Goal: Task Accomplishment & Management: Complete application form

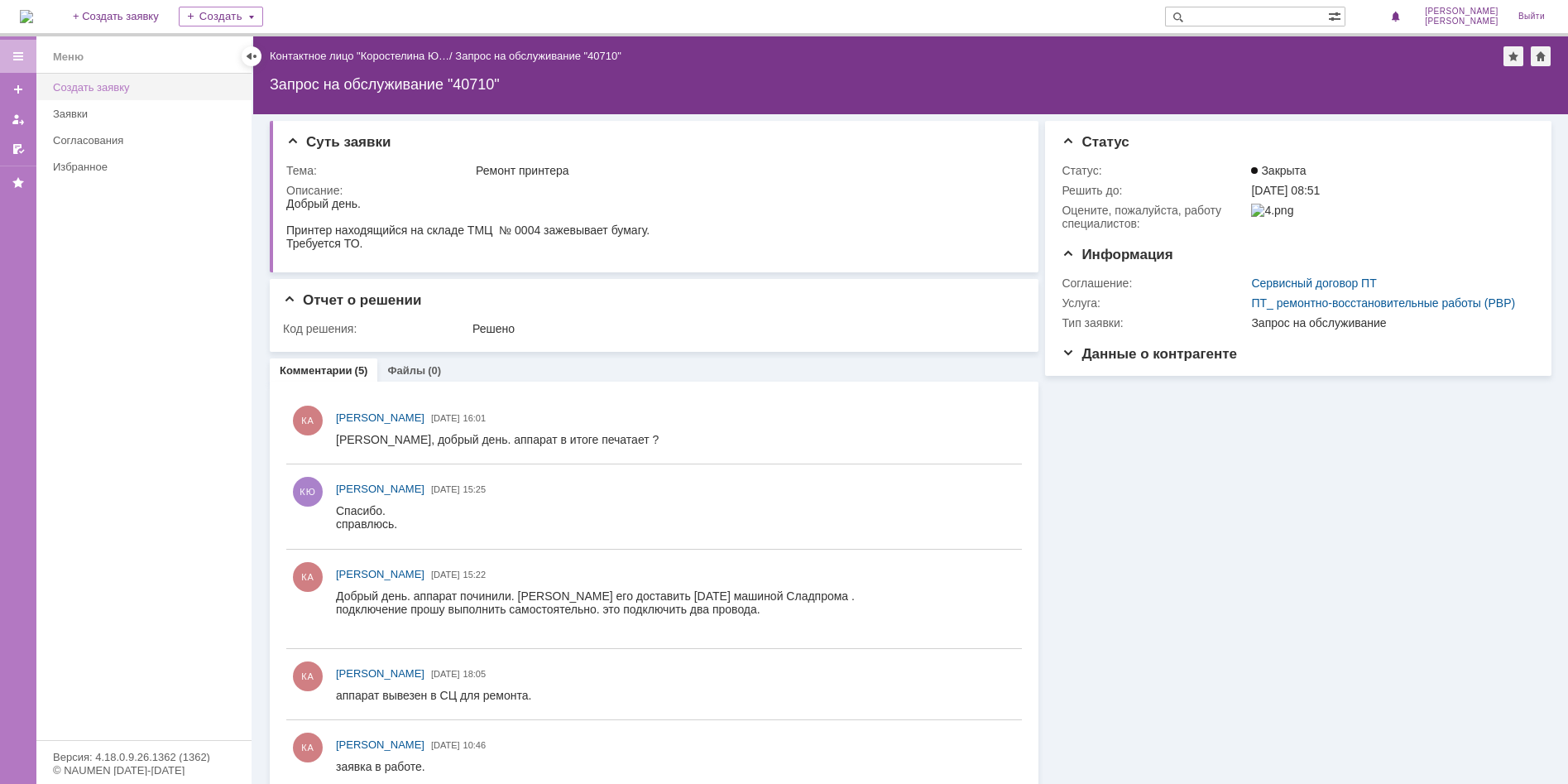
click at [113, 90] on div "Создать заявку" at bounding box center [147, 87] width 189 height 12
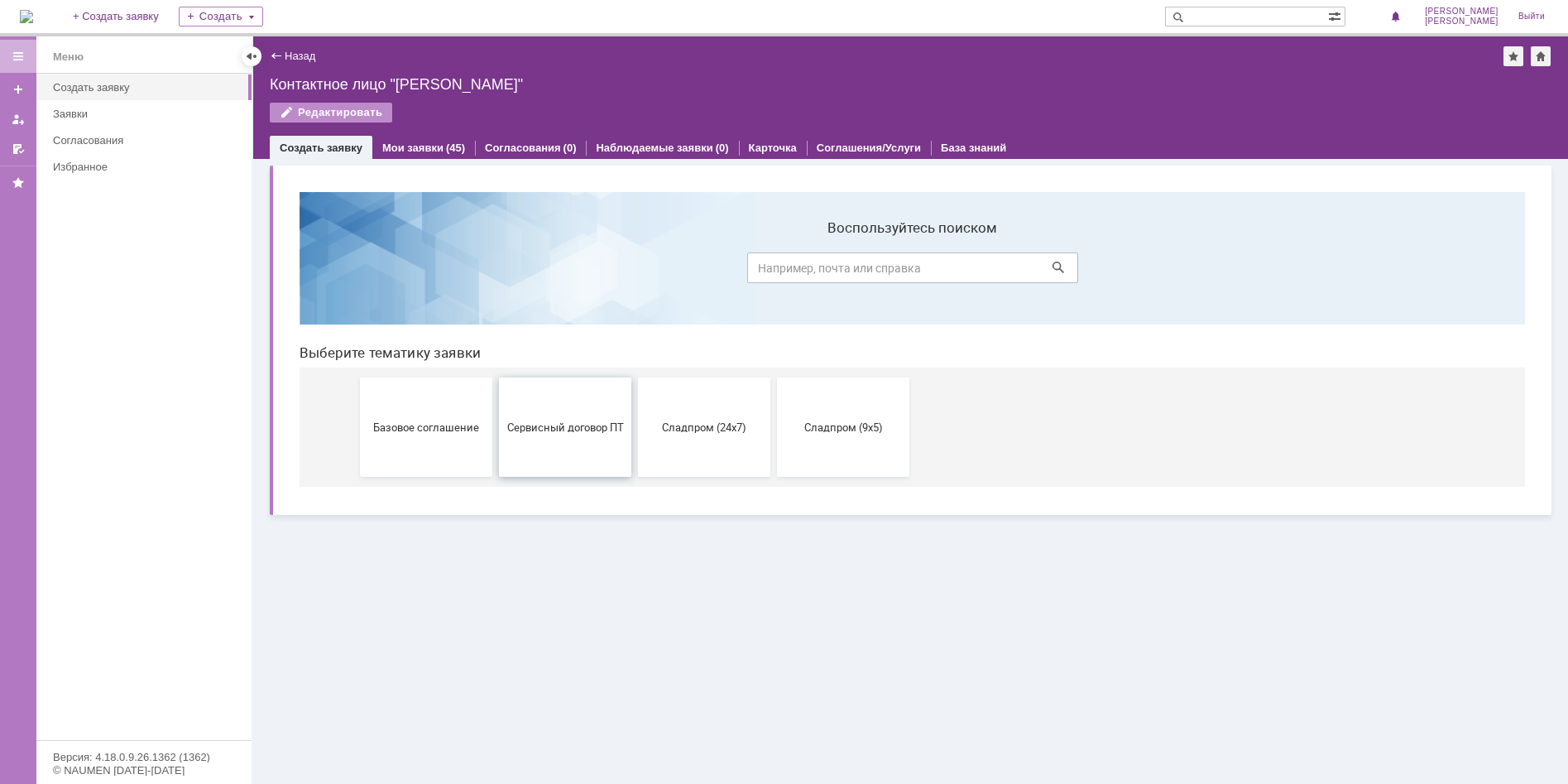
click at [555, 420] on span "Сервисный договор ПТ" at bounding box center [565, 426] width 123 height 12
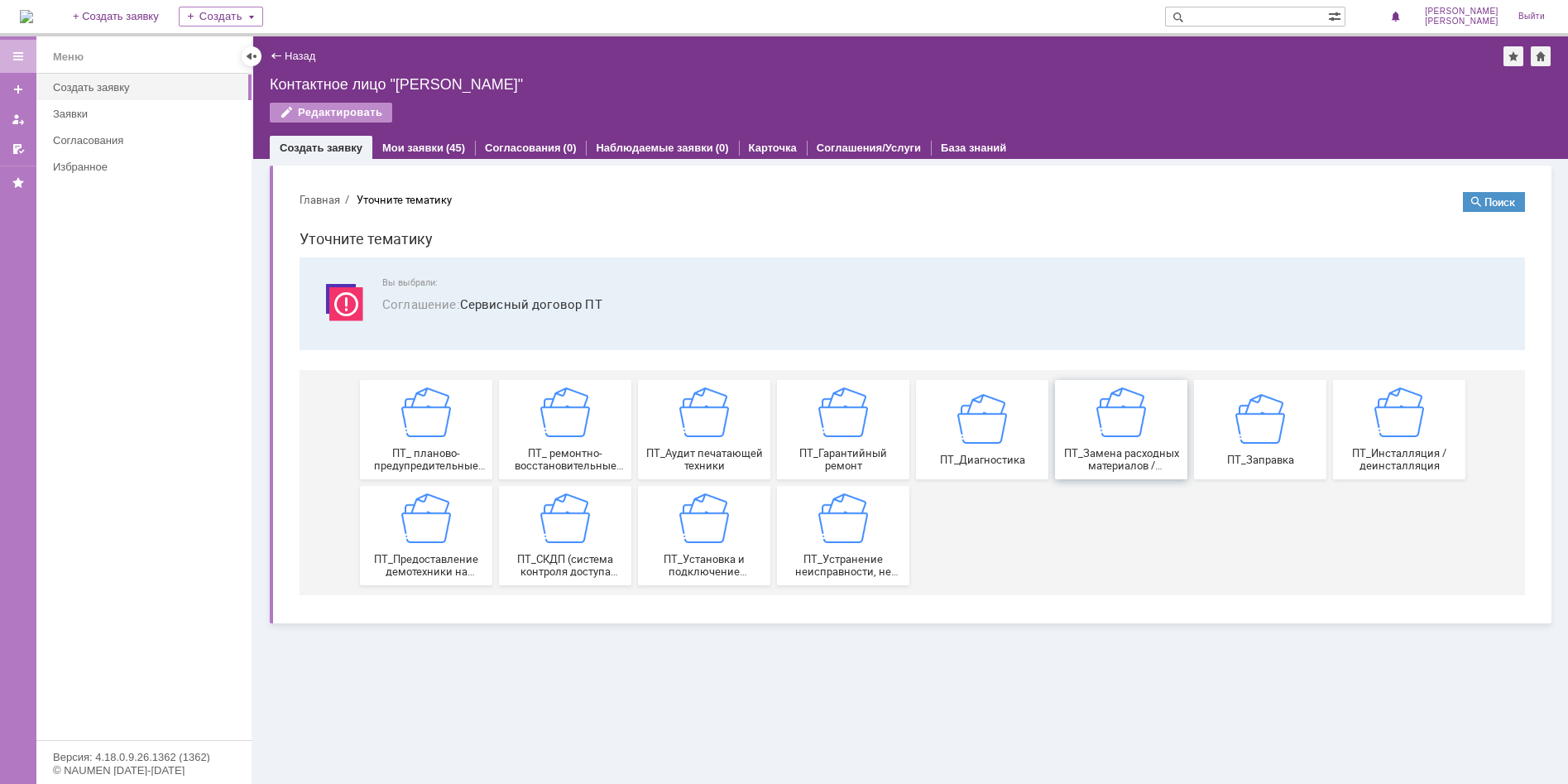
click at [1105, 445] on div "ПТ_Замена расходных материалов / ресурсных деталей" at bounding box center [1122, 430] width 123 height 85
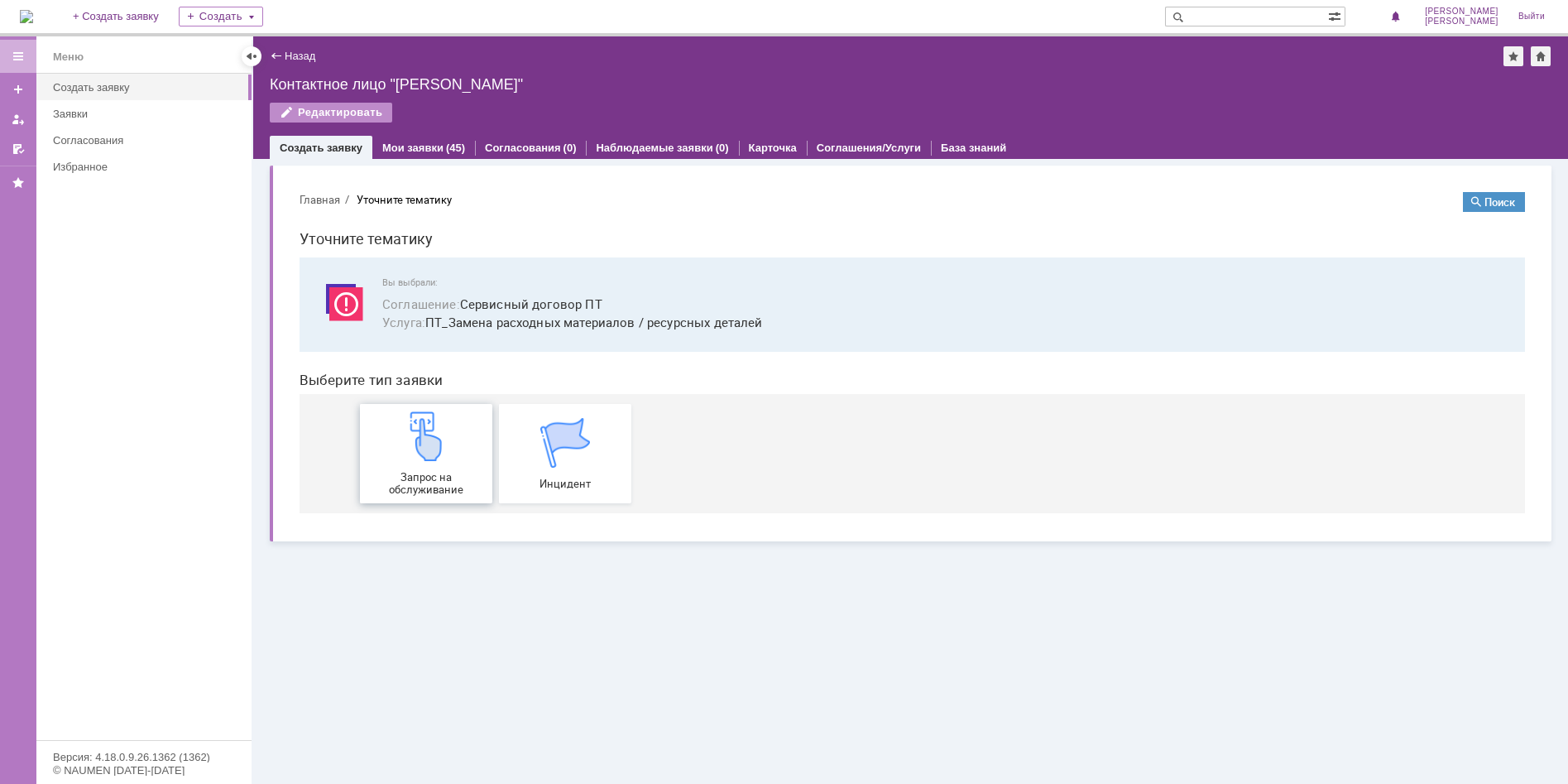
click at [428, 471] on span "Запрос на обслуживание" at bounding box center [427, 483] width 123 height 25
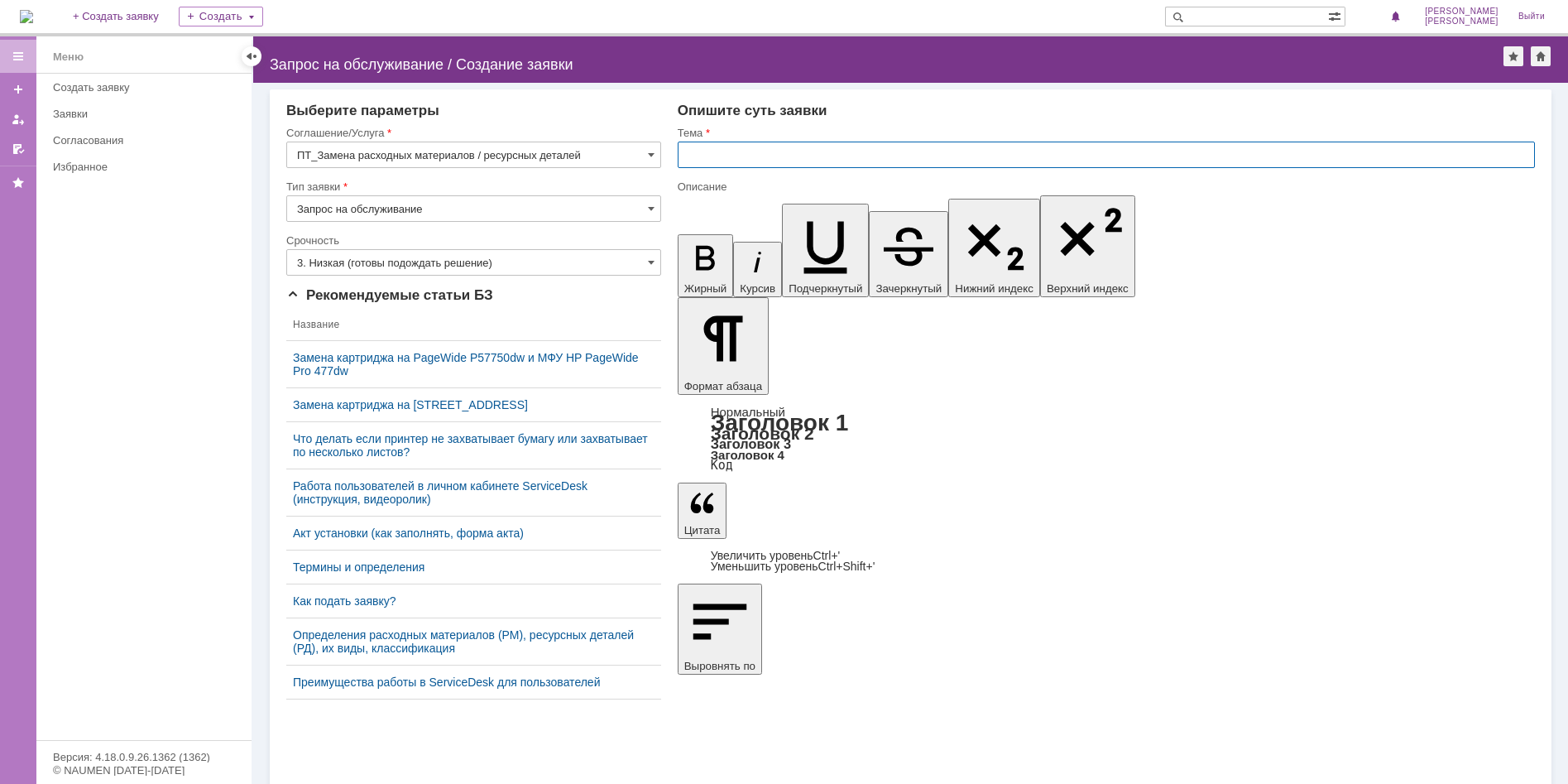
click at [697, 152] on input "text" at bounding box center [1106, 155] width 857 height 27
type input "Замена картриджа"
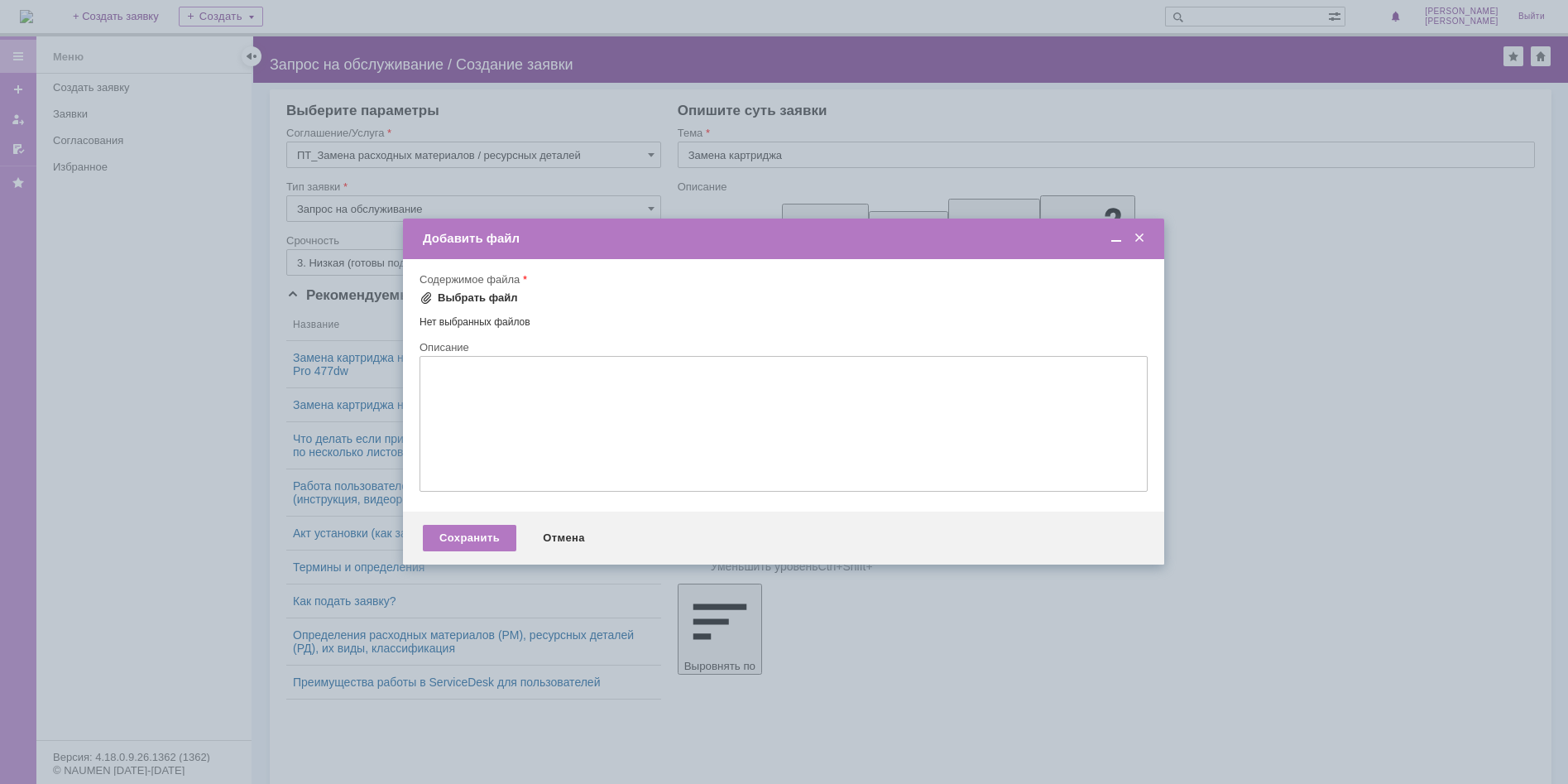
click at [423, 299] on span at bounding box center [426, 298] width 13 height 13
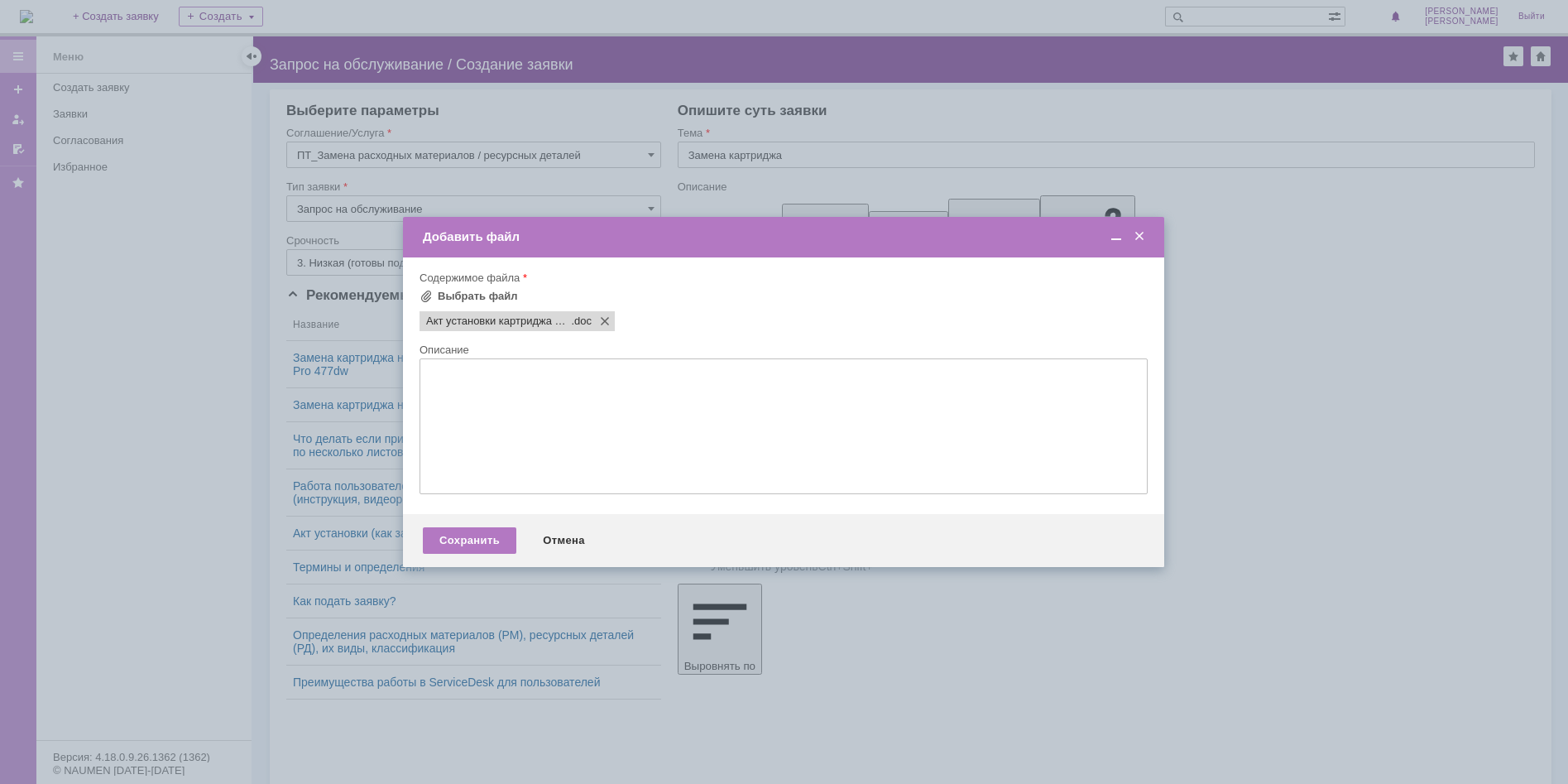
click at [461, 396] on textarea at bounding box center [783, 427] width 728 height 136
type textarea "Добрый день. примите в работу"
click at [451, 544] on div "Сохранить" at bounding box center [469, 540] width 94 height 27
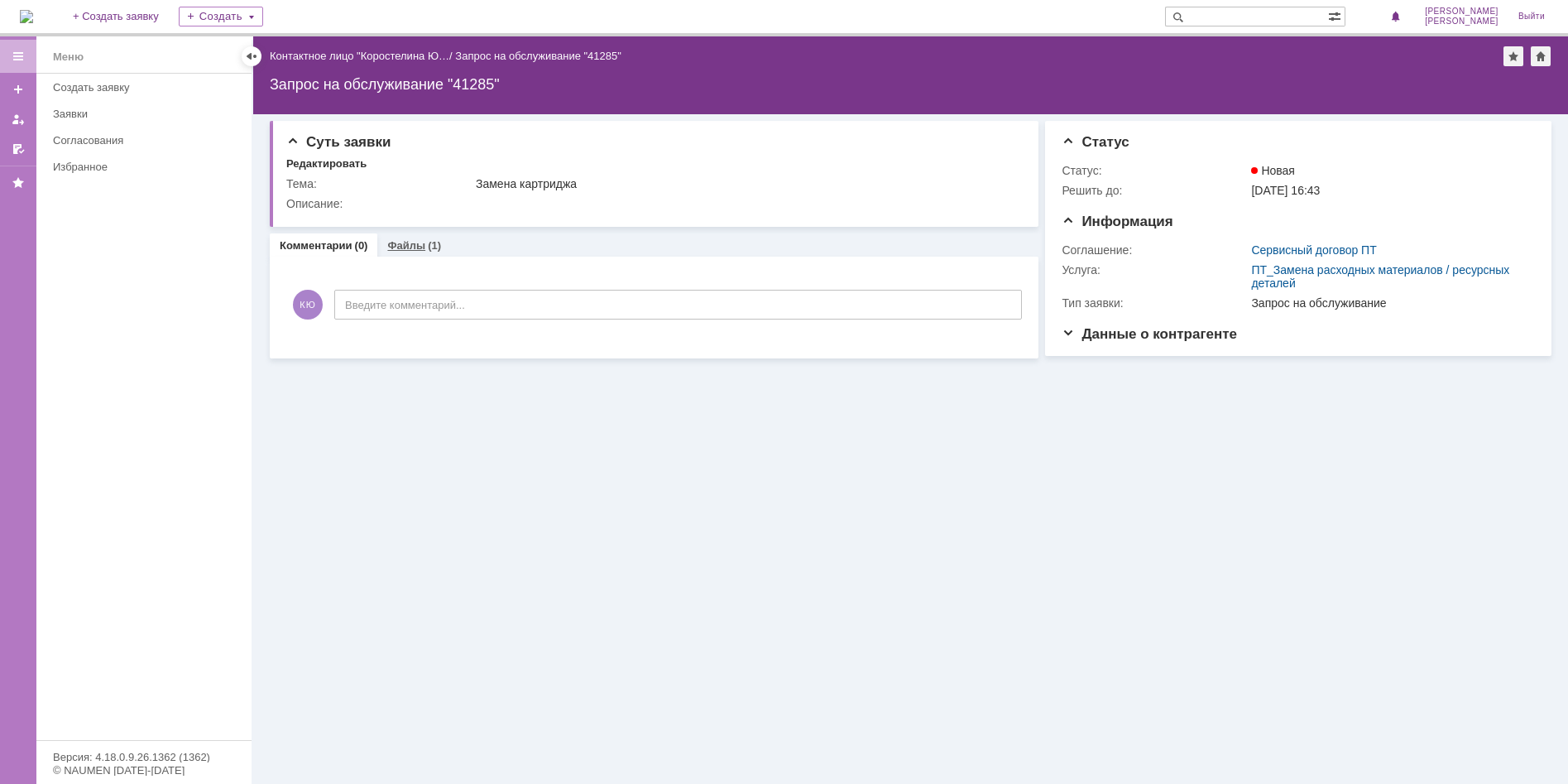
click at [411, 246] on link "Файлы" at bounding box center [407, 245] width 38 height 12
